Goal: Register for event/course

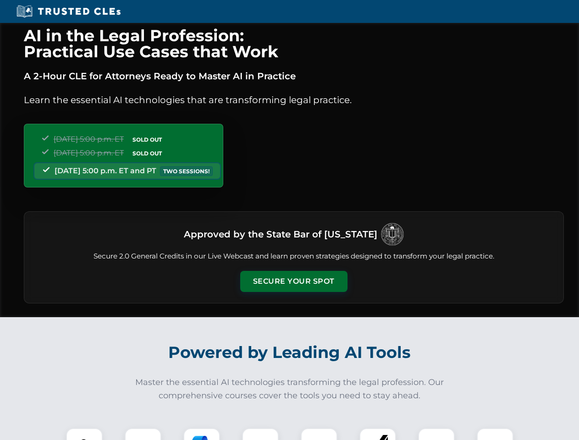
click at [293, 281] on button "Secure Your Spot" at bounding box center [293, 281] width 107 height 21
click at [84, 434] on img at bounding box center [84, 446] width 27 height 27
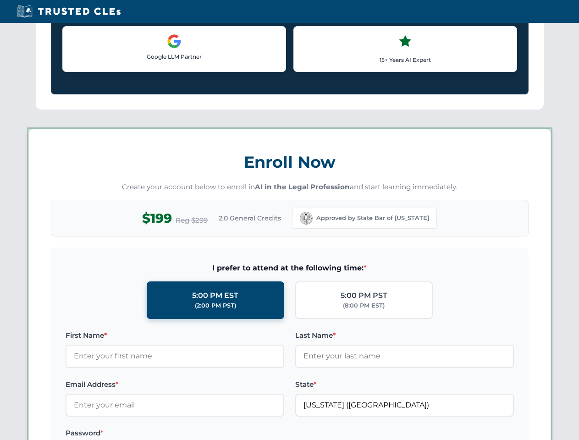
click at [202, 434] on label "Password *" at bounding box center [175, 433] width 219 height 11
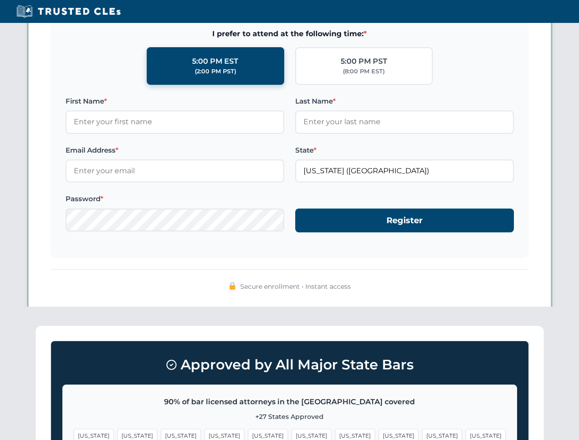
click at [335, 434] on span "[US_STATE]" at bounding box center [355, 435] width 40 height 13
click at [422, 434] on span "[US_STATE]" at bounding box center [442, 435] width 40 height 13
